Goal: Transaction & Acquisition: Purchase product/service

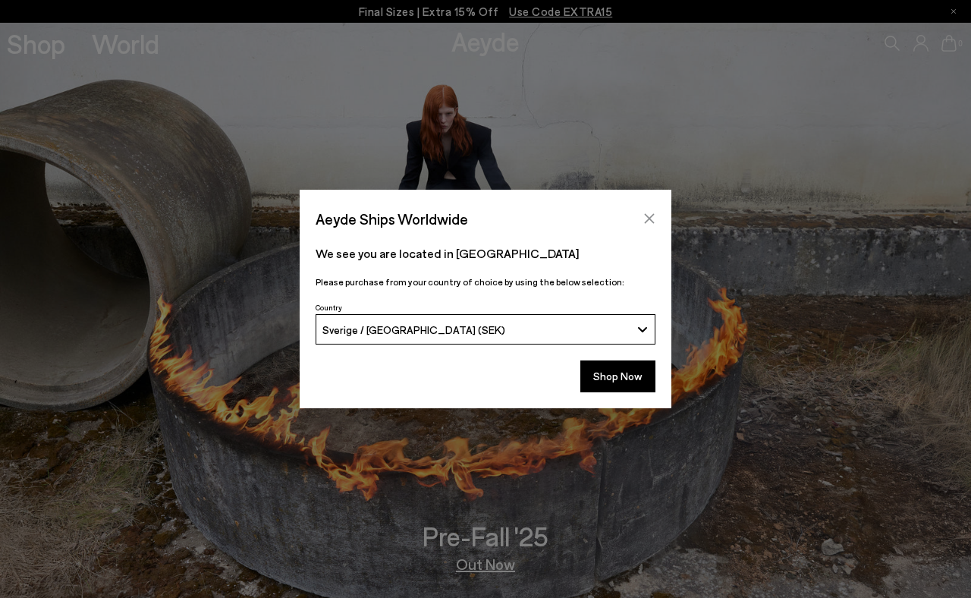
click at [646, 215] on icon "Close" at bounding box center [650, 219] width 10 height 10
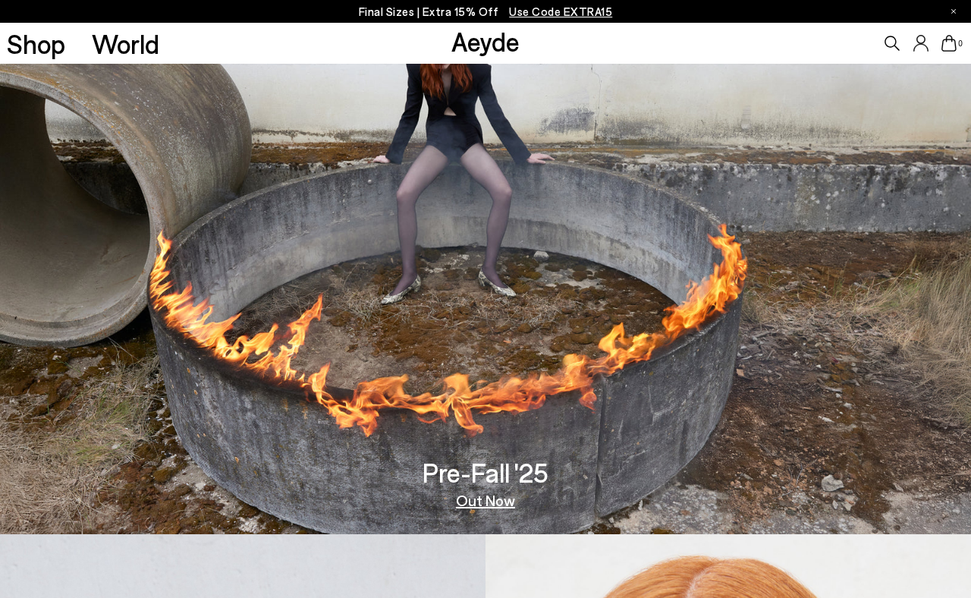
scroll to position [102, 0]
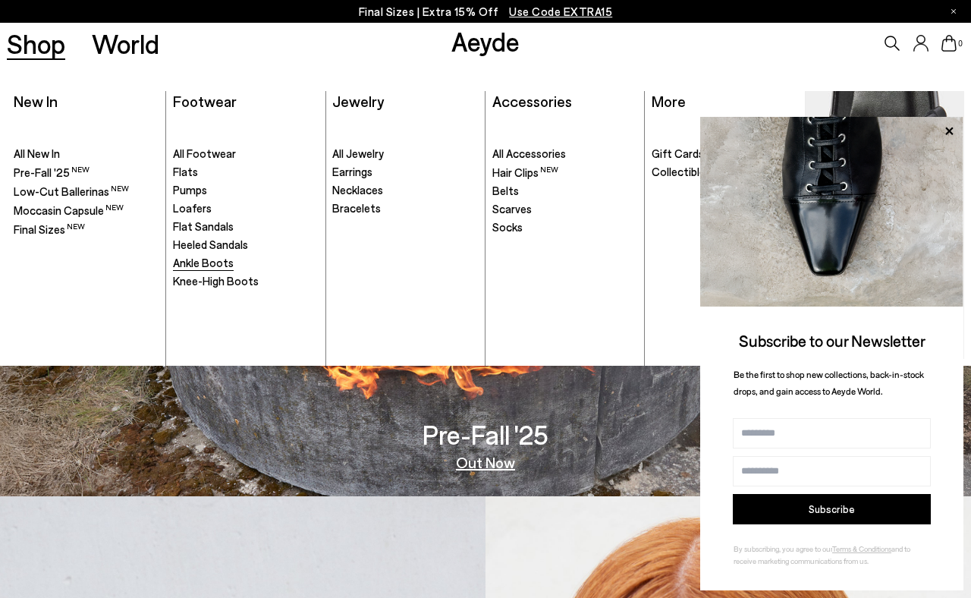
click at [211, 265] on span "Ankle Boots" at bounding box center [203, 263] width 61 height 14
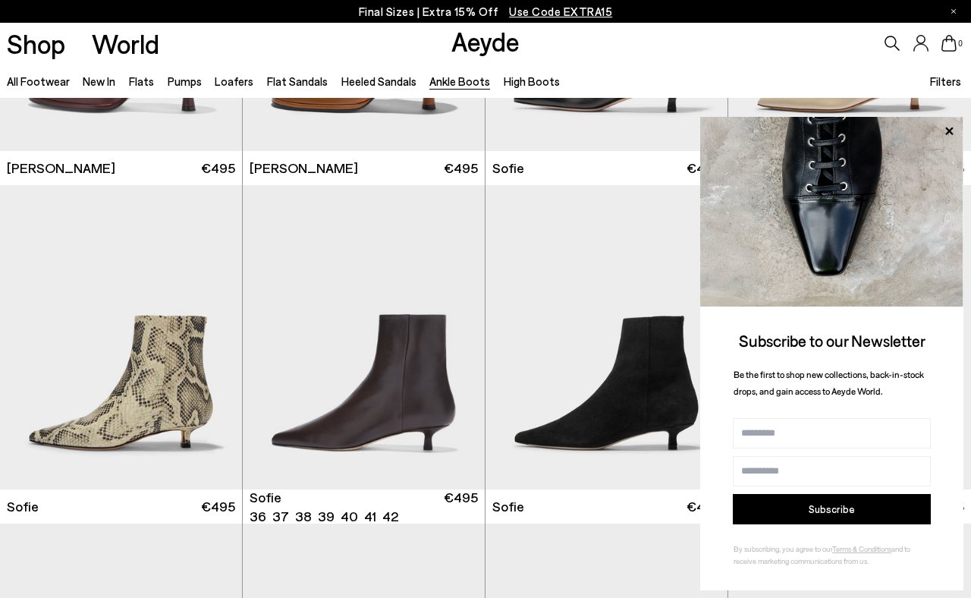
scroll to position [1278, 0]
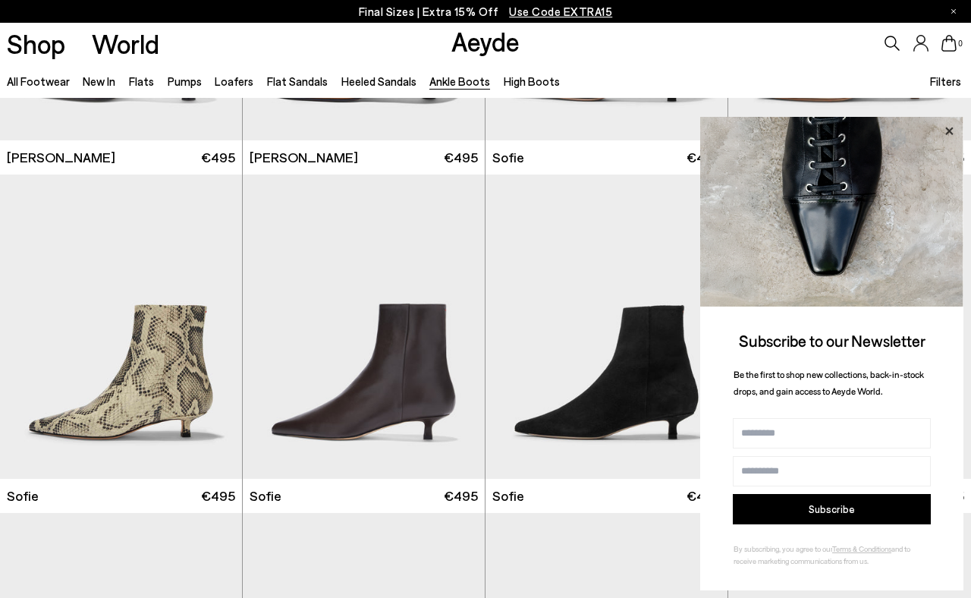
click at [957, 135] on icon at bounding box center [949, 131] width 20 height 20
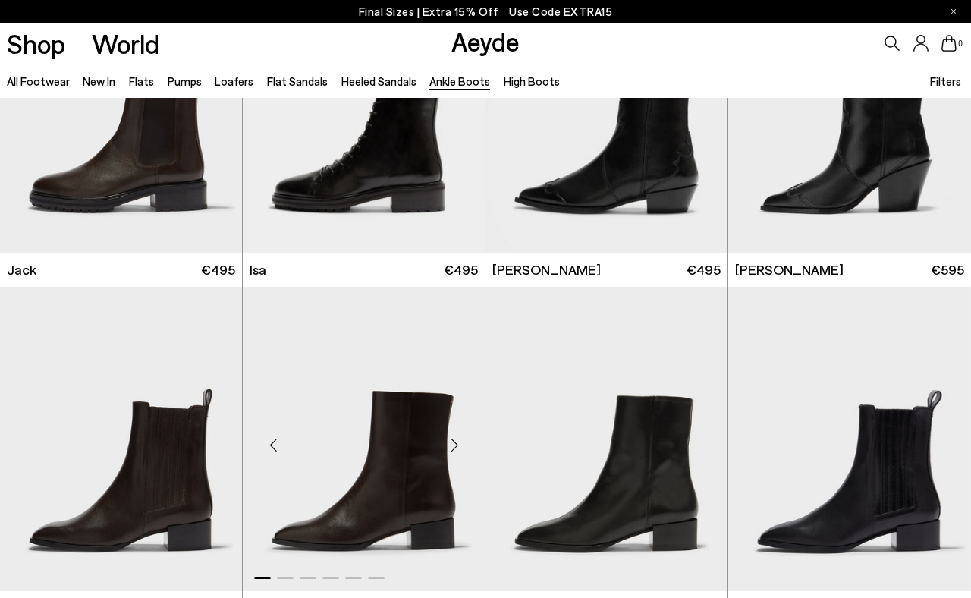
scroll to position [2133, 0]
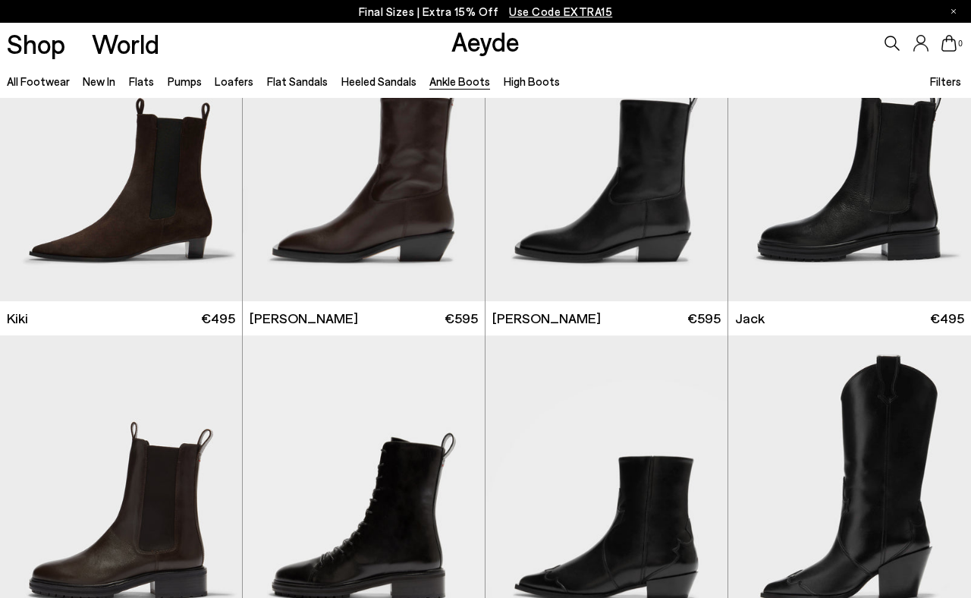
scroll to position [430, 0]
